Goal: Use online tool/utility: Use online tool/utility

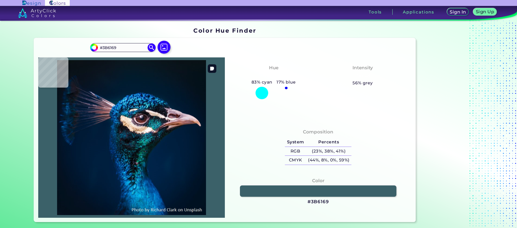
type input "#427e85"
type input "#427E85"
type input "#194047"
type input "#132f35"
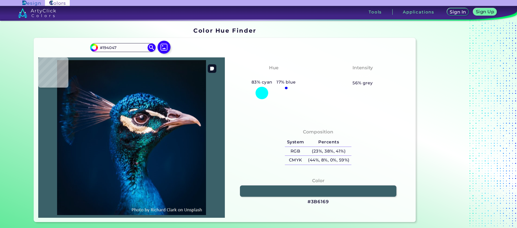
type input "#132F35"
type input "#1a272e"
type input "#1A272E"
type input "#030e15"
type input "#030E15"
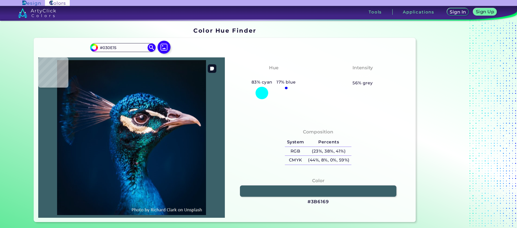
type input "#0a1218"
type input "#0A1218"
type input "#0f171c"
type input "#0F171C"
type input "#0a171a"
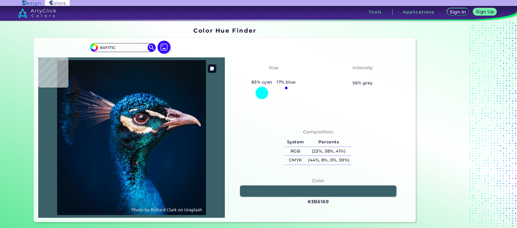
type input "#0A171A"
type input "#15191c"
type input "#15191C"
type input "#272427"
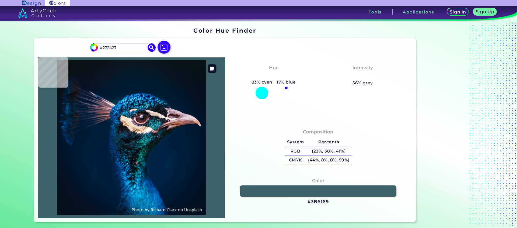
type input "#675e5d"
type input "#675E5D"
type input "#b6a498"
type input "#B6A498"
type input "#c0a893"
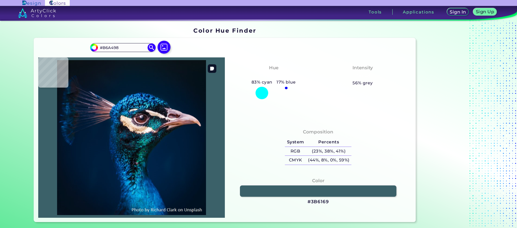
type input "#C0A893"
type input "#c6ae9c"
type input "#C6AE9C"
type input "#d4bba5"
type input "#D4BBA5"
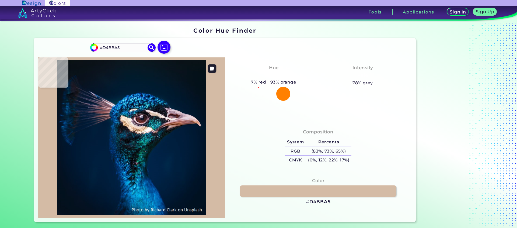
type input "#cdb39c"
type input "#CDB39C"
type input "#dabea8"
type input "#DABEA8"
type input "#dec3ad"
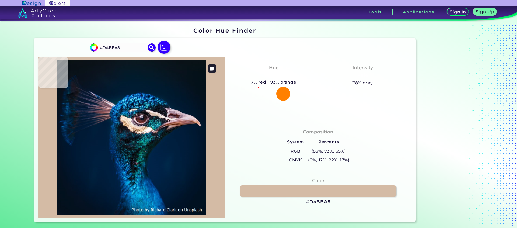
type input "#[DATE]"
type input "#e3c9b3"
type input "#E3C9B3"
type input "#e2cab3"
type input "#E2CAB3"
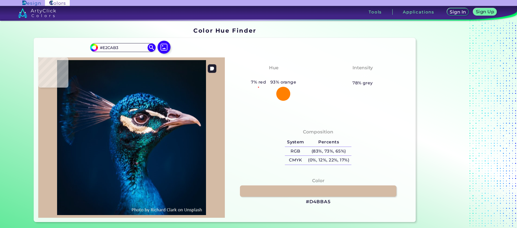
type input "#d1b8a2"
type input "#D1B8A2"
type input "#dbc1ae"
type input "#DBC1AE"
type input "#dac0b0"
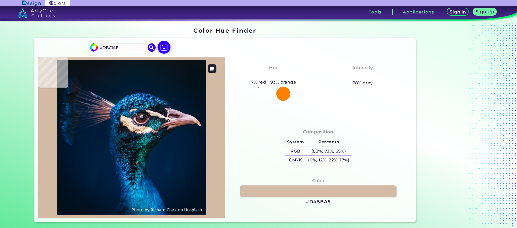
type input "#DAC0B0"
type input "#d7c0b1"
type input "#D7C0B1"
type input "#d4c0b1"
type input "#D4C0B1"
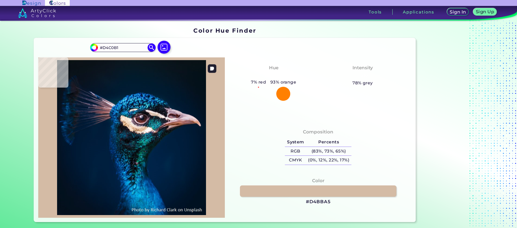
type input "#d5c5b5"
type input "#D5C5B5"
type input "#e0cebf"
type input "#E0CEBF"
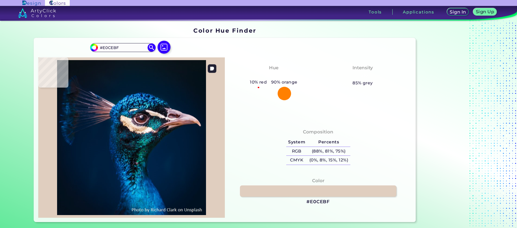
type input "#eddccf"
type input "#EDDCCF"
type input "#f5e6dd"
type input "#F5E6DD"
type input "#f5e6df"
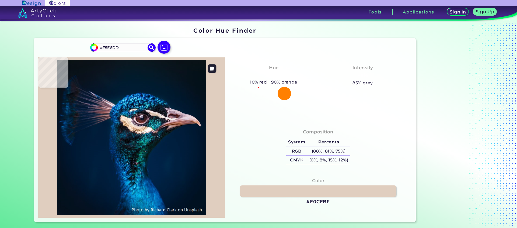
type input "#F5E6DF"
type input "#f4e7e1"
type input "#F4E7E1"
type input "#f4e7e6"
type input "#F4E7E6"
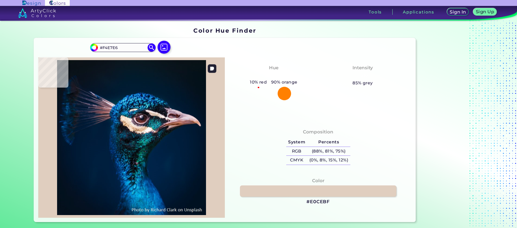
type input "#f1e6e4"
type input "#F1E6E4"
type input "#f2e7e5"
type input "#F2E7E5"
type input "#f3e8e5"
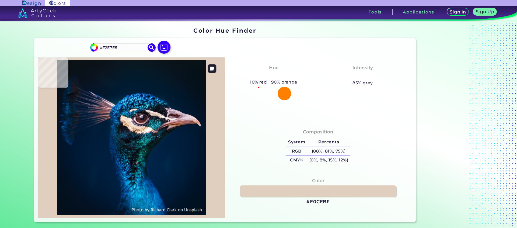
type input "#F3E8E5"
type input "#f0eee7"
type input "#F0EEE7"
type input "#f1efe6"
type input "#F1EFE6"
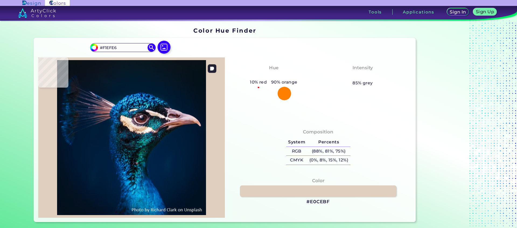
type input "#f7f2ea"
type input "#F7F2EA"
type input "#f2ebe7"
type input "#F2EBE7"
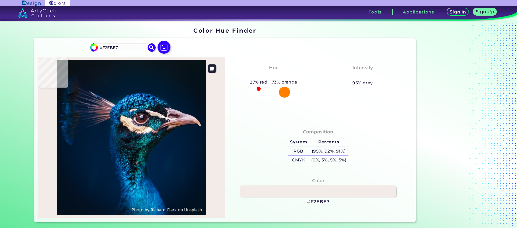
type input "#fbf3ef"
type input "#FBF3EF"
type input "#f6ebeb"
type input "#F6EBEB"
type input "#e6dadf"
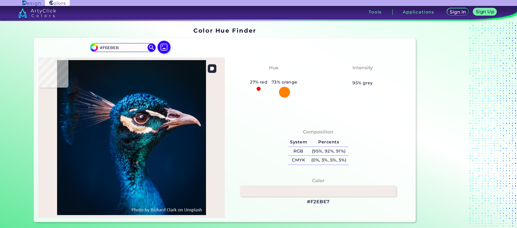
type input "#E6DADF"
type input "#a69da5"
type input "#A69DA5"
type input "#4d4950"
type input "#4D4950"
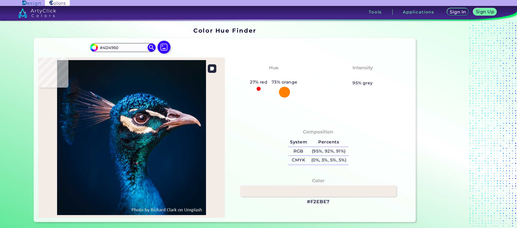
type input "#2c2f37"
type input "#2C2F37"
type input "#161a24"
type input "#161A24"
type input "#1f2632"
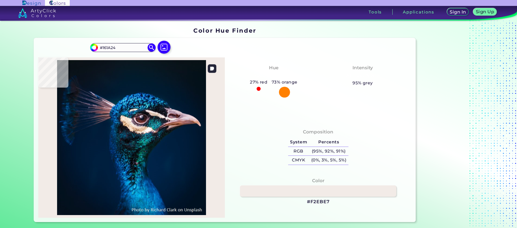
type input "#1F2632"
type input "#303541"
type input "#2d2f39"
type input "#2D2F39"
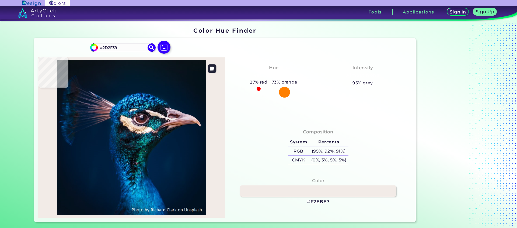
type input "#1b222f"
type input "#1B222F"
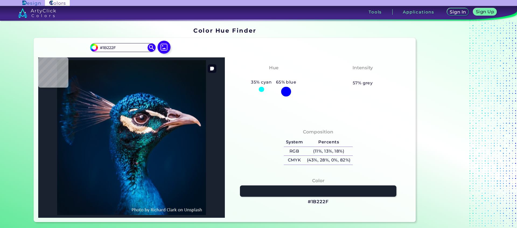
type input "#0d1522"
type input "#0D1522"
type input "#232a3a"
type input "#232A3A"
type input "#2a3543"
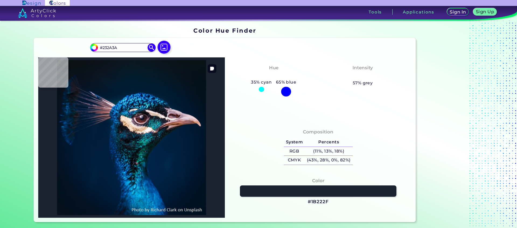
type input "#2A3543"
type input "#081a26"
type input "#081A26"
type input "#0f1e32"
type input "#0F1E32"
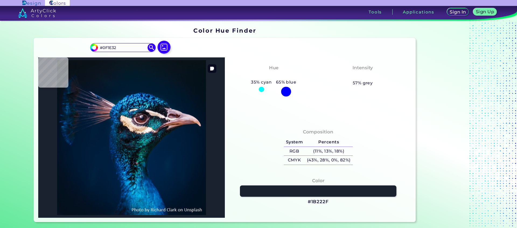
type input "#121e31"
type input "#121E31"
type input "#031227"
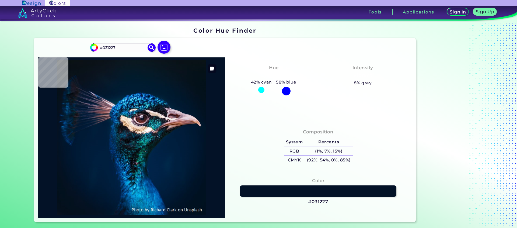
type input "#021835"
type input "#04254d"
type input "#04254D"
type input "#09406b"
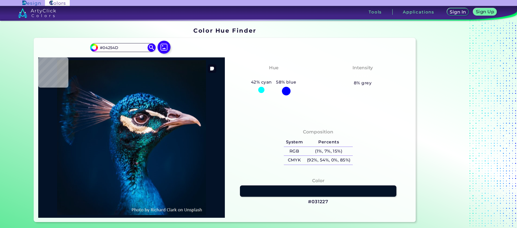
type input "#09406B"
type input "#074b71"
type input "#074B71"
type input "#024b73"
type input "#024B73"
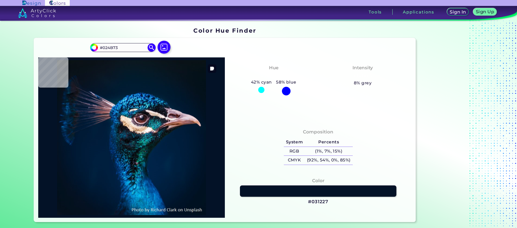
type input "#1277a2"
type input "#1277A2"
type input "#087ba9"
type input "#087BA9"
type input "#013761"
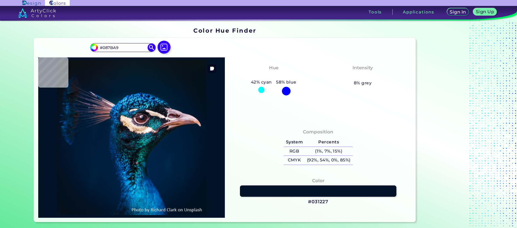
type input "#013761"
type input "#0f72ab"
type input "#0F72AB"
type input "#001b30"
type input "#001B30"
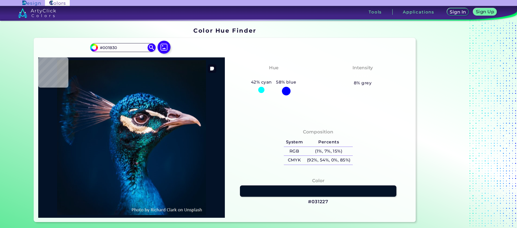
type input "#03192d"
type input "#03192D"
type input "#061623"
type input "#09131d"
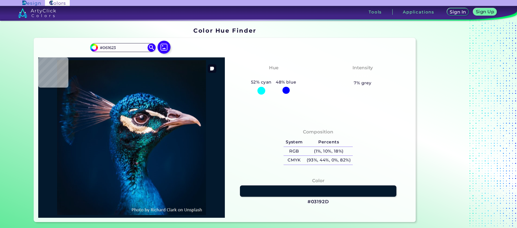
type input "#09131D"
type input "#091217"
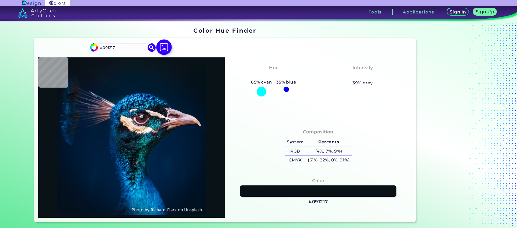
click at [165, 50] on img at bounding box center [164, 47] width 16 height 16
click at [0, 0] on input "file" at bounding box center [0, 0] width 0 height 0
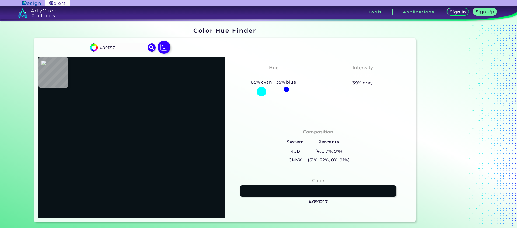
type input "#fde1cd"
type input "#FDE1CD"
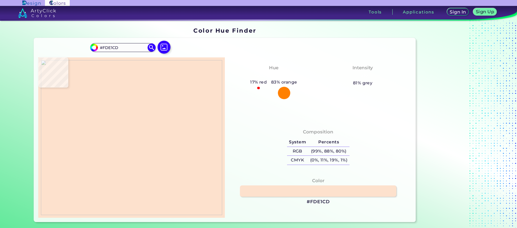
type input "#000000"
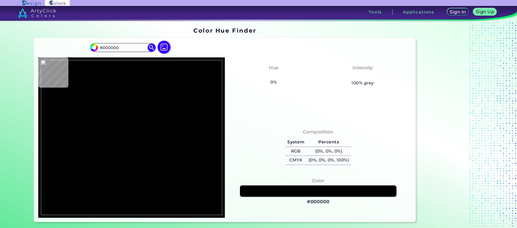
type input "#fde1cd"
type input "#FDE1CD"
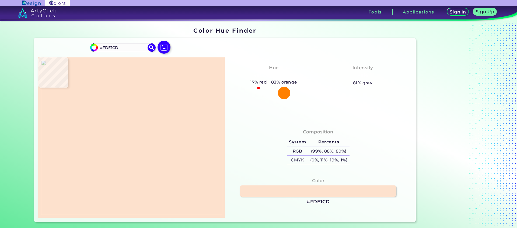
type input "#000000"
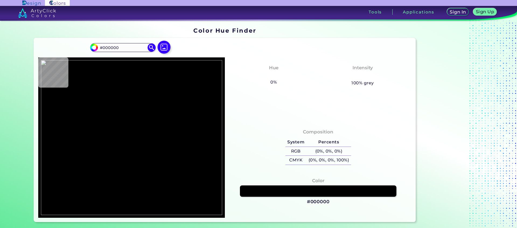
type input "#fde1cd"
type input "#FDE1CD"
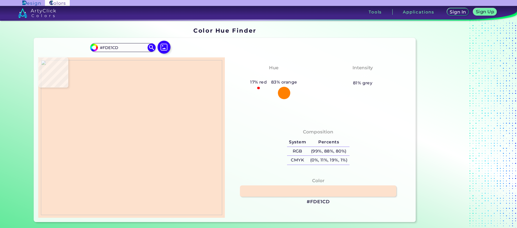
type input "#000000"
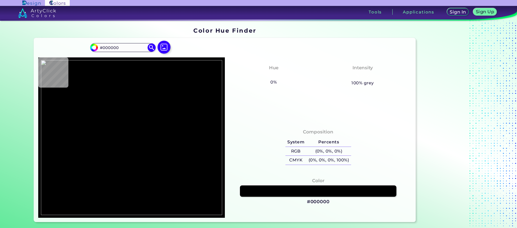
type input "#fde1cd"
type input "#FDE1CD"
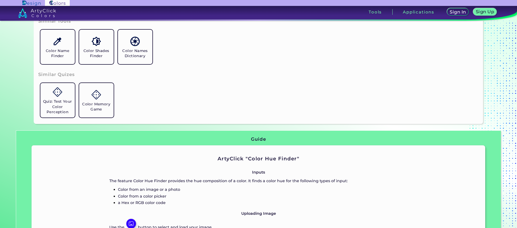
scroll to position [207, 0]
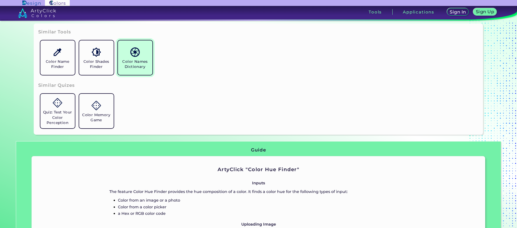
click at [134, 56] on img at bounding box center [134, 51] width 9 height 9
